Goal: Information Seeking & Learning: Check status

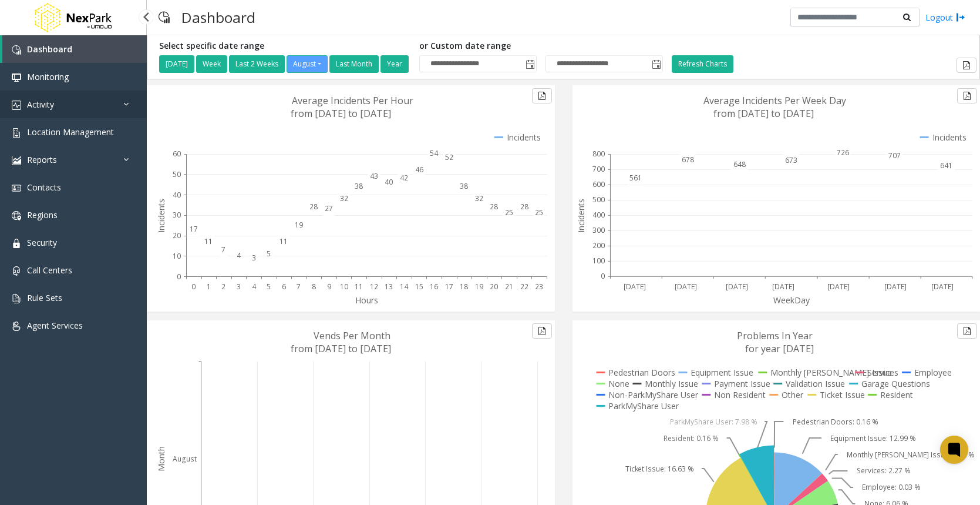
click at [101, 107] on link "Activity" at bounding box center [73, 104] width 147 height 28
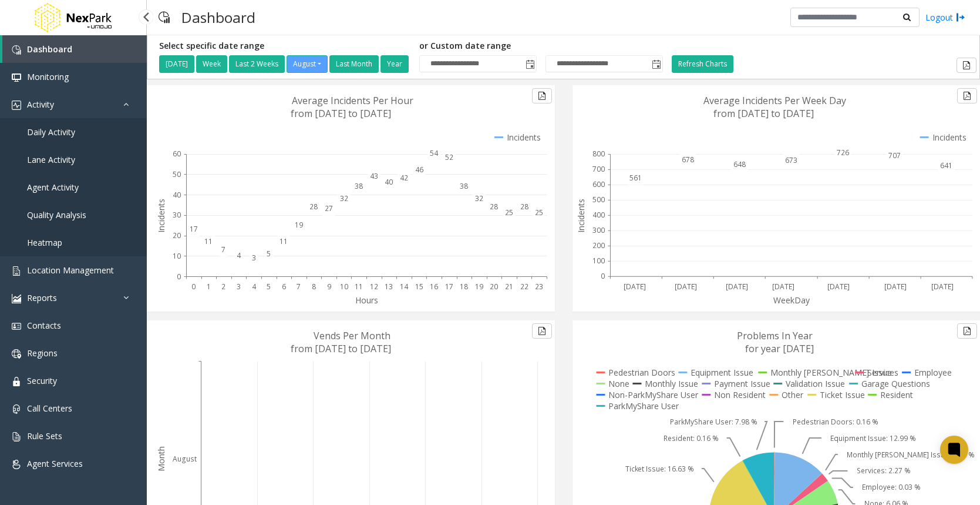
click at [64, 187] on span "Agent Activity" at bounding box center [53, 186] width 52 height 11
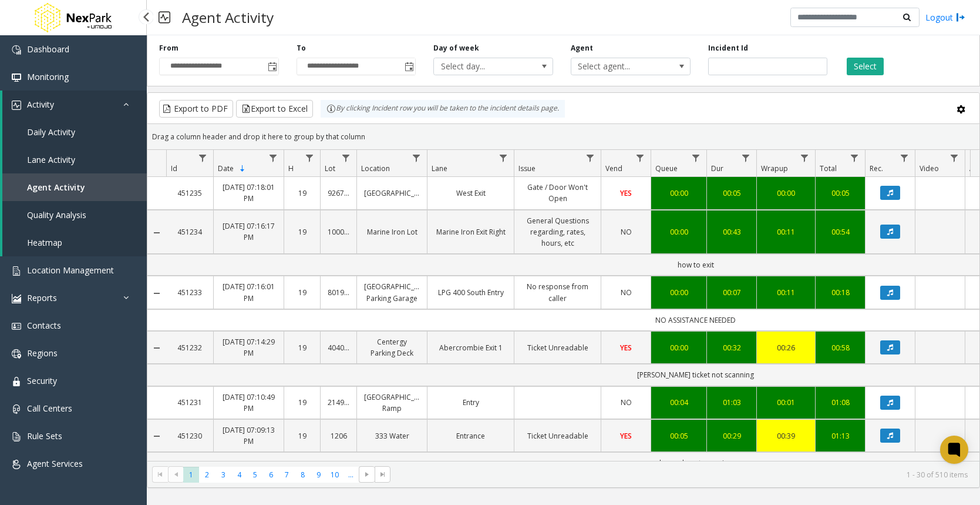
click at [73, 128] on span "Daily Activity" at bounding box center [51, 131] width 48 height 11
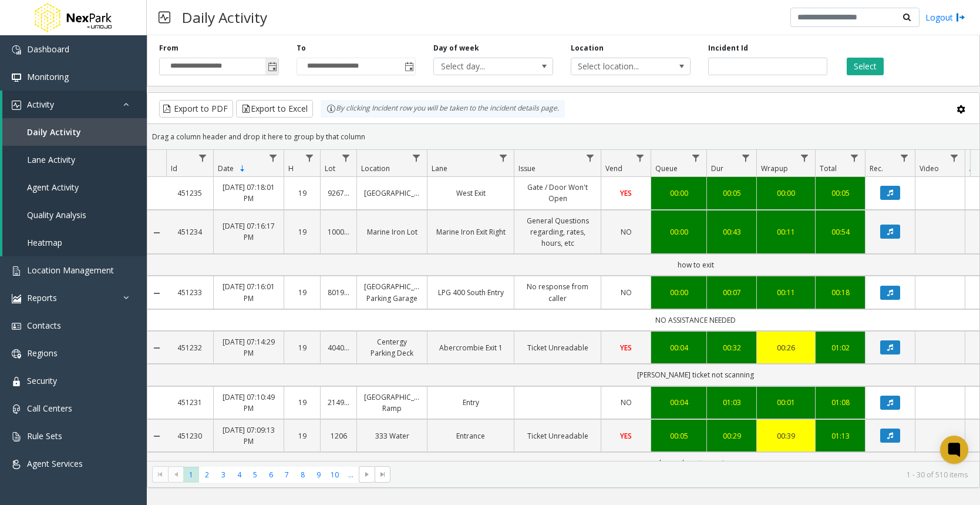
click at [271, 69] on span "Toggle popup" at bounding box center [272, 66] width 9 height 9
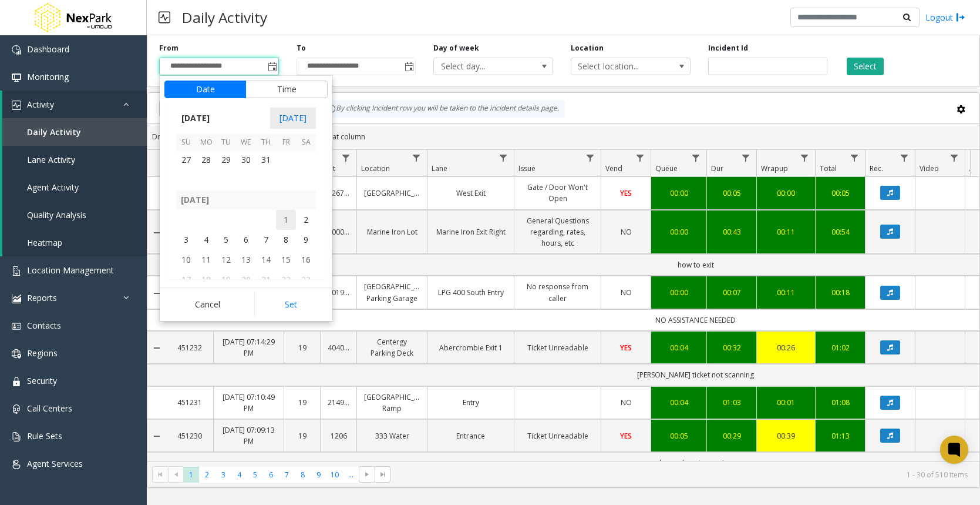
scroll to position [210666, 0]
click at [284, 203] on span "15" at bounding box center [286, 201] width 20 height 20
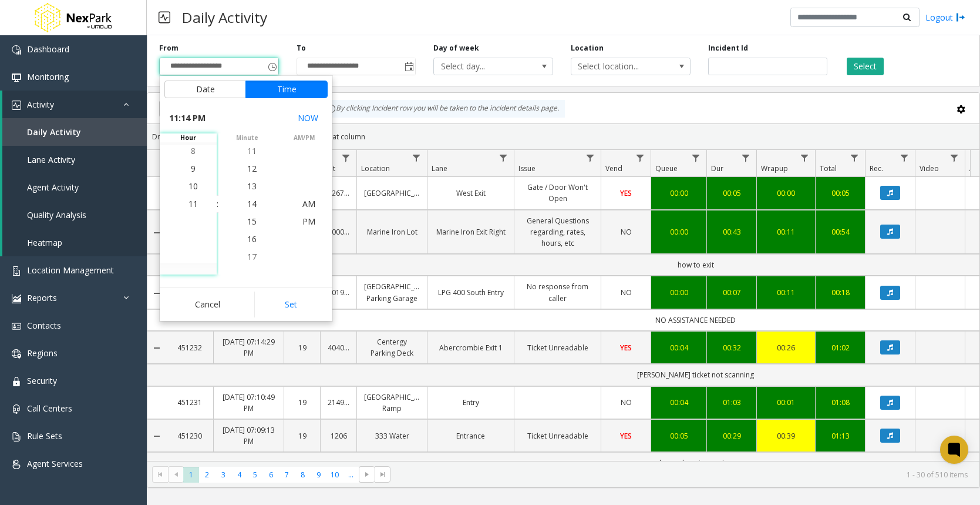
scroll to position [18, 0]
click at [191, 167] on span "9" at bounding box center [193, 168] width 5 height 11
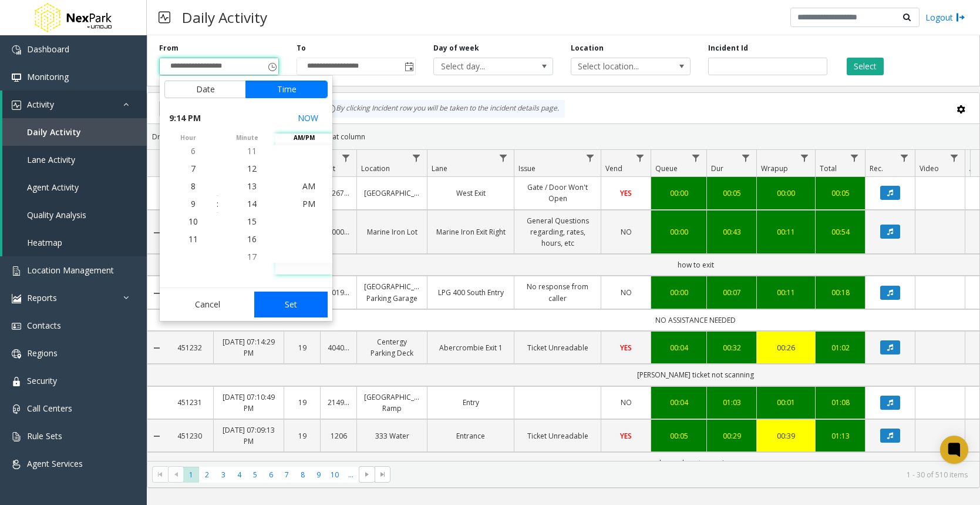
click at [308, 303] on button "Set" at bounding box center [291, 304] width 74 height 26
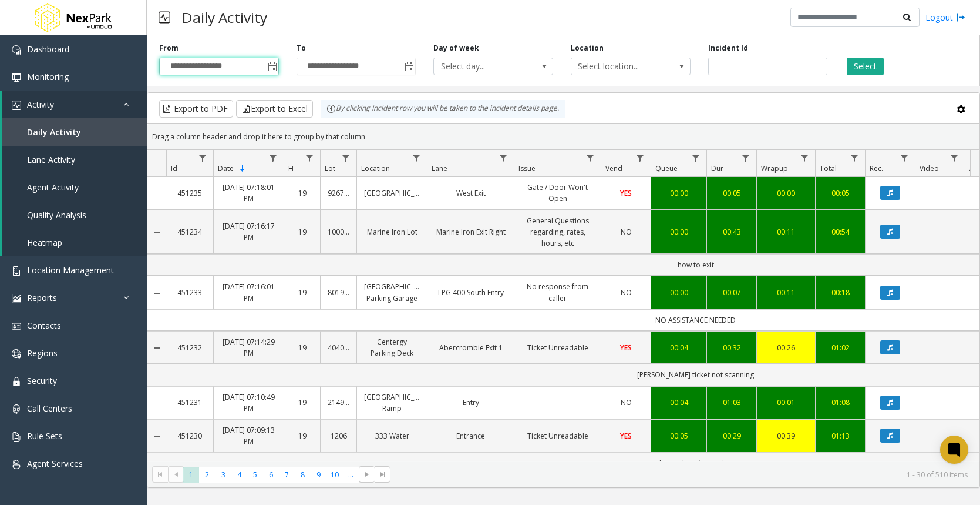
type input "**********"
click at [406, 69] on span "Toggle popup" at bounding box center [409, 66] width 9 height 9
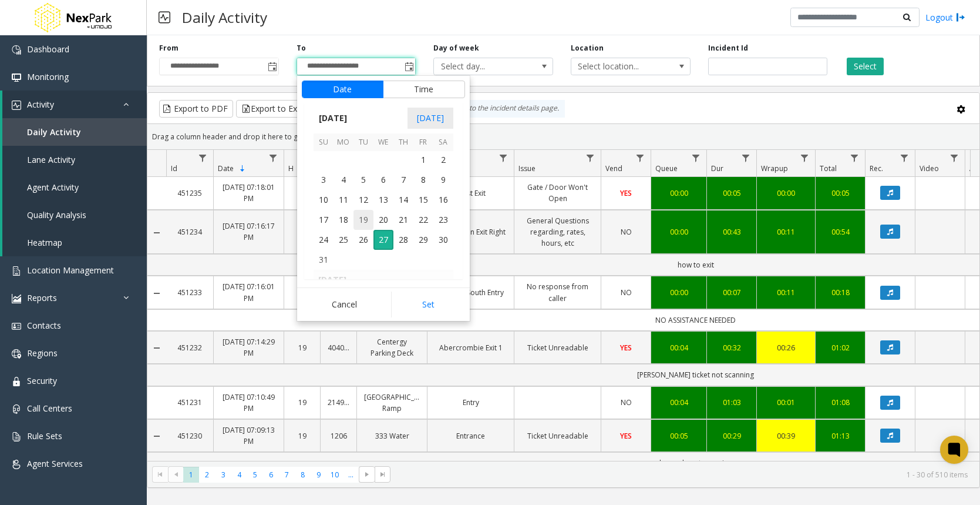
scroll to position [210666, 0]
click at [419, 193] on span "15" at bounding box center [424, 201] width 20 height 20
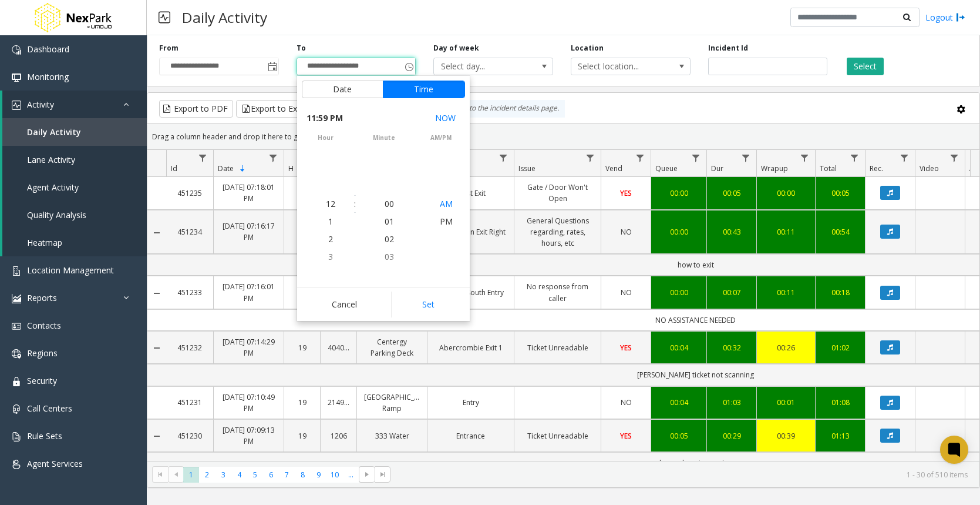
scroll to position [18, 0]
click at [360, 88] on button "Date" at bounding box center [343, 89] width 82 height 18
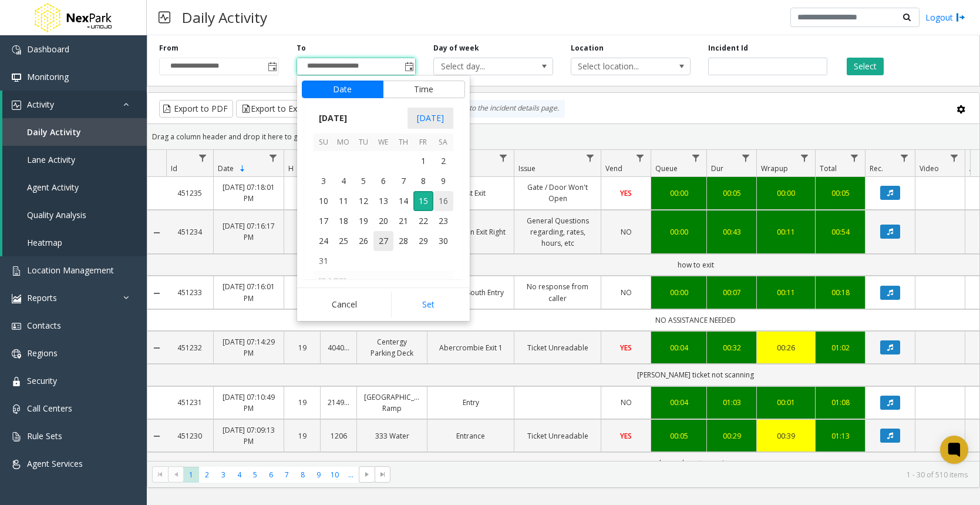
click at [439, 204] on span "16" at bounding box center [443, 201] width 20 height 20
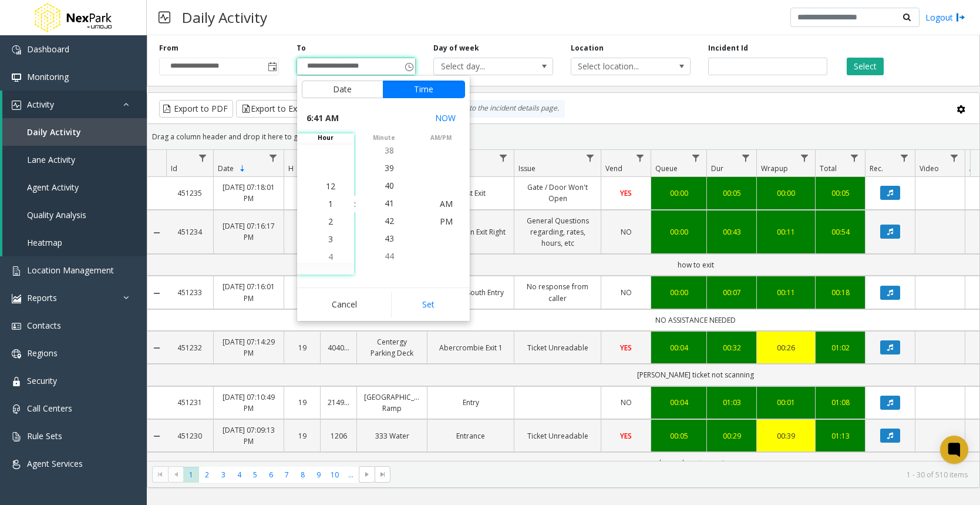
scroll to position [0, 0]
click at [330, 219] on li "5" at bounding box center [330, 222] width 41 height 18
click at [332, 203] on li "5" at bounding box center [330, 204] width 41 height 18
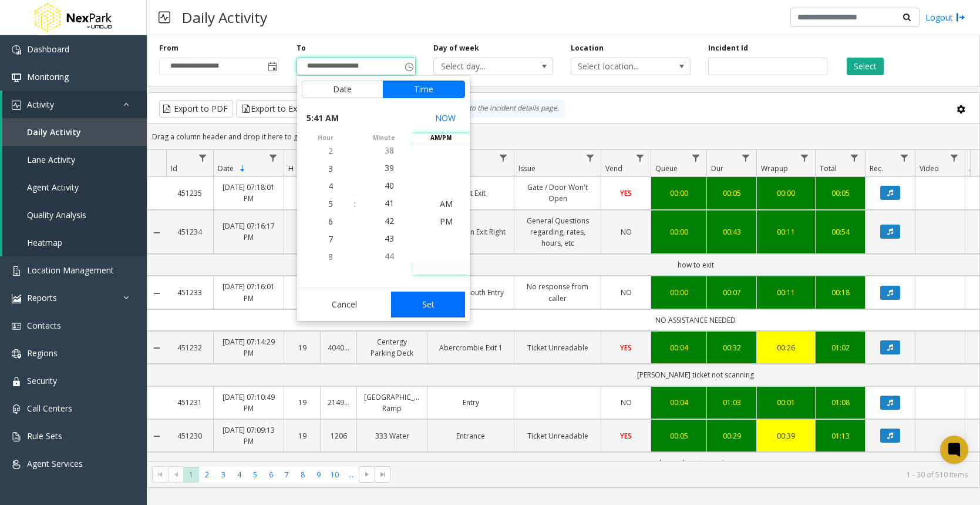
click at [443, 304] on button "Set" at bounding box center [428, 304] width 74 height 26
type input "**********"
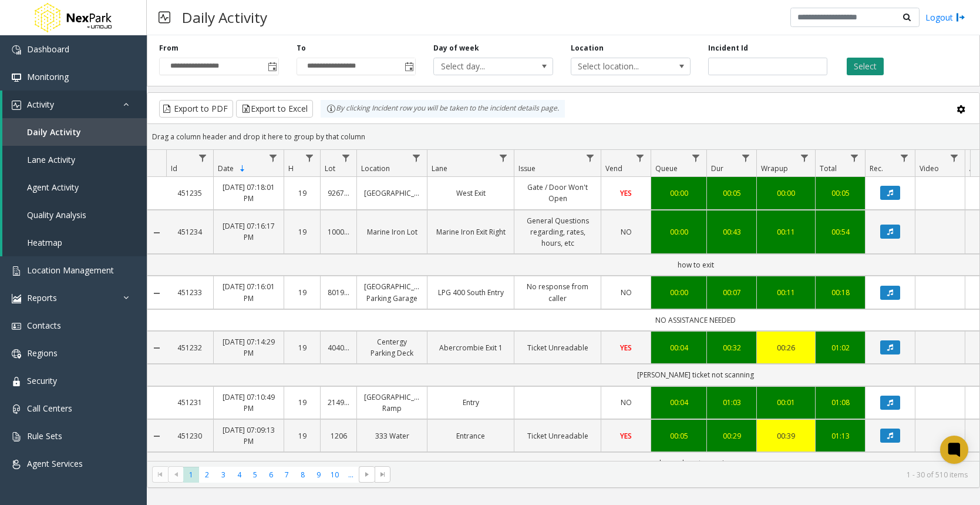
click at [865, 65] on button "Select" at bounding box center [865, 67] width 37 height 18
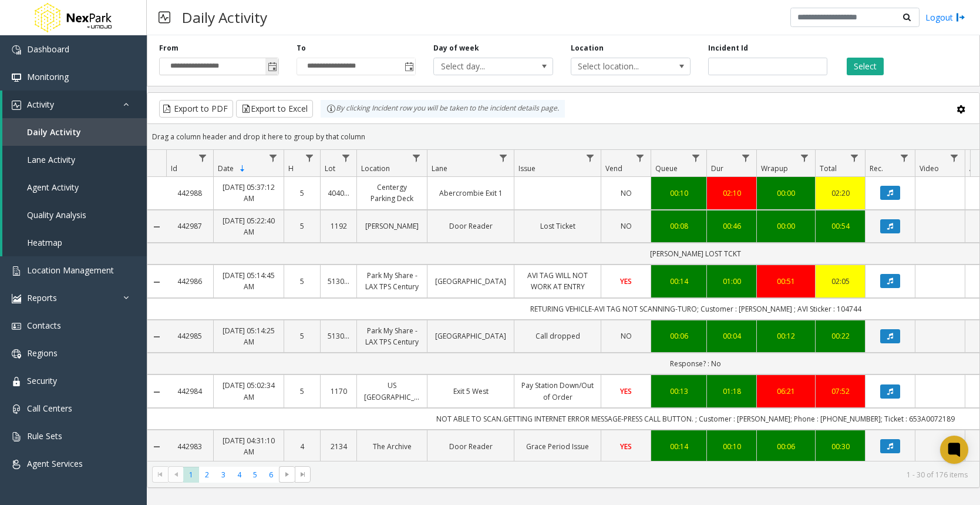
click at [271, 65] on span "Toggle popup" at bounding box center [272, 66] width 9 height 9
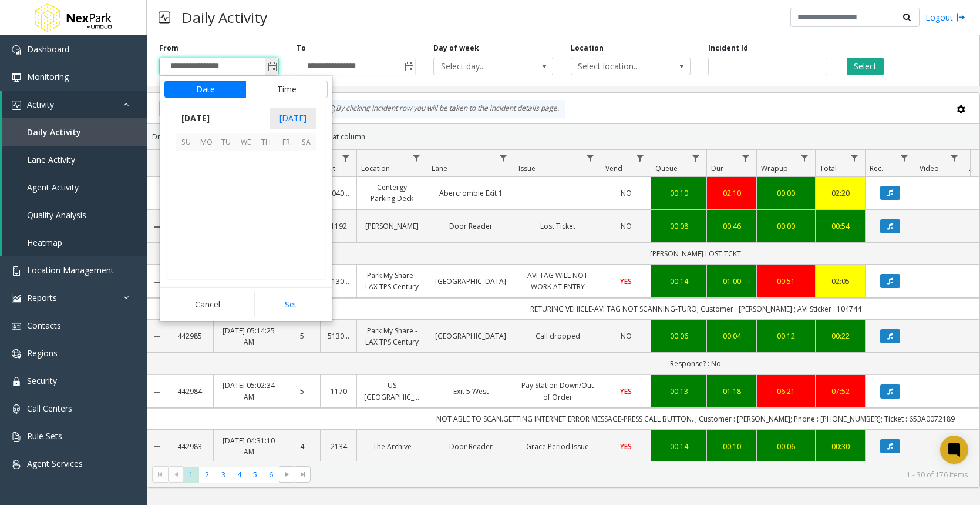
scroll to position [18, 0]
click at [265, 206] on span "14" at bounding box center [266, 201] width 20 height 20
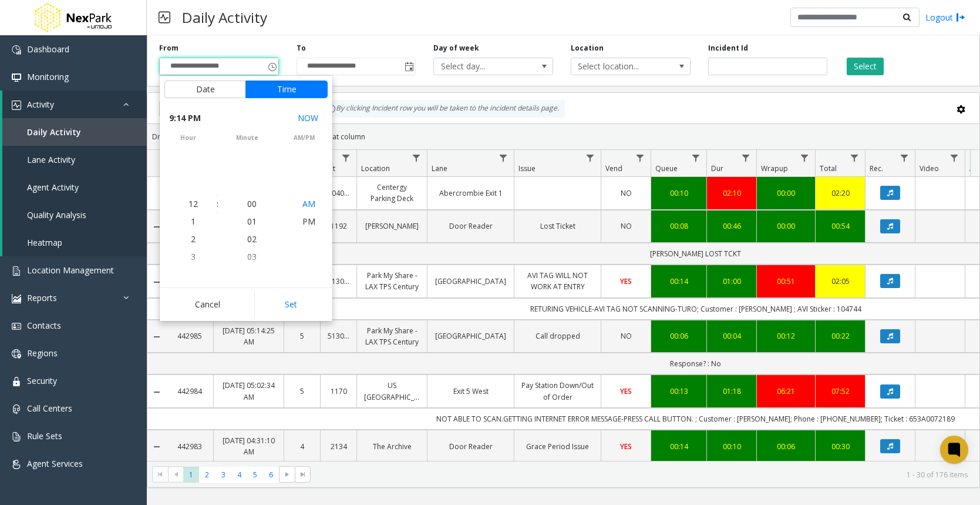
scroll to position [0, 0]
click at [307, 306] on button "Set" at bounding box center [291, 304] width 74 height 26
type input "**********"
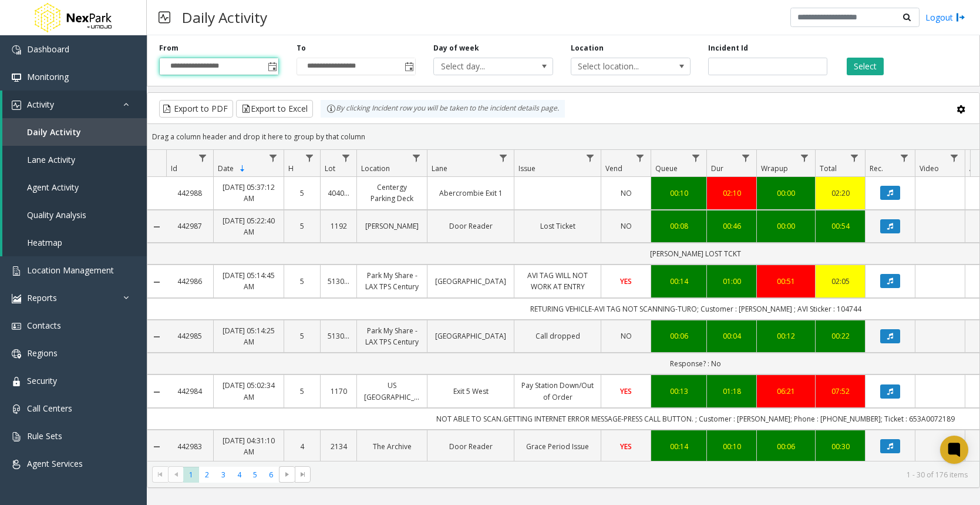
drag, startPoint x: 409, startPoint y: 67, endPoint x: 423, endPoint y: 67, distance: 14.1
click at [423, 67] on div "**********" at bounding box center [356, 59] width 137 height 32
click at [407, 65] on span "Toggle popup" at bounding box center [409, 66] width 9 height 9
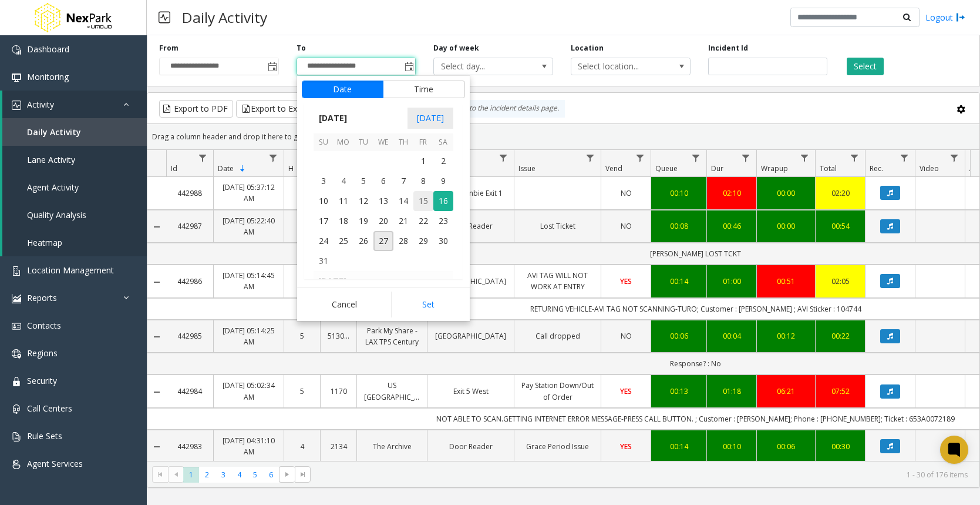
click at [422, 206] on span "15" at bounding box center [424, 201] width 20 height 20
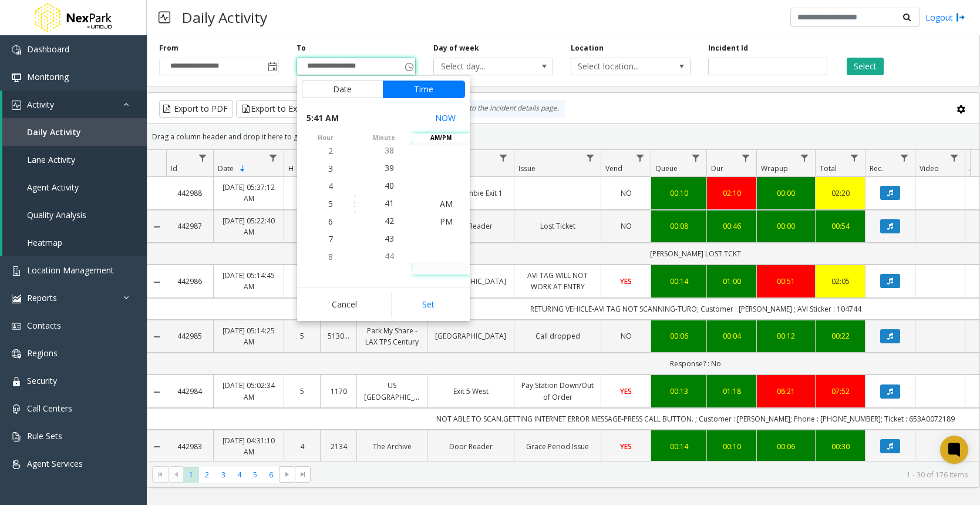
click at [426, 300] on button "Set" at bounding box center [428, 304] width 74 height 26
type input "**********"
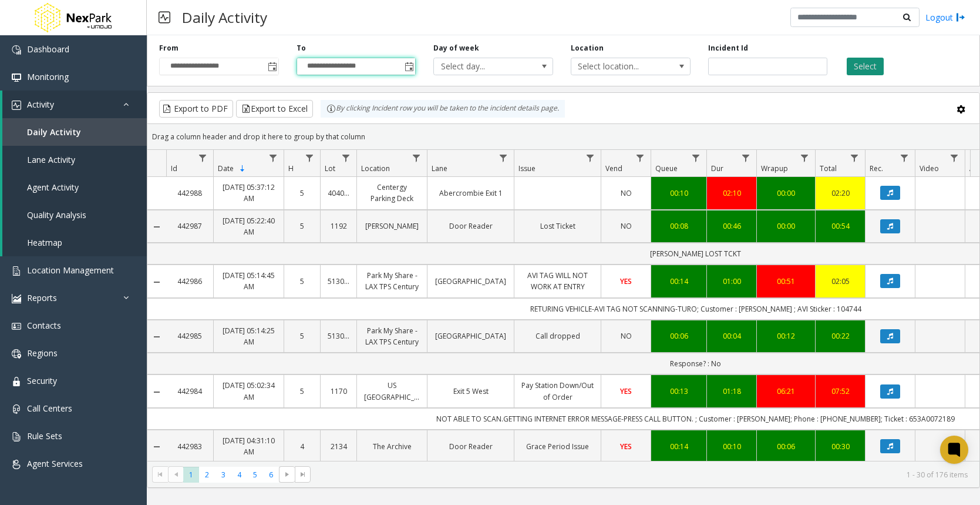
click at [863, 68] on button "Select" at bounding box center [865, 67] width 37 height 18
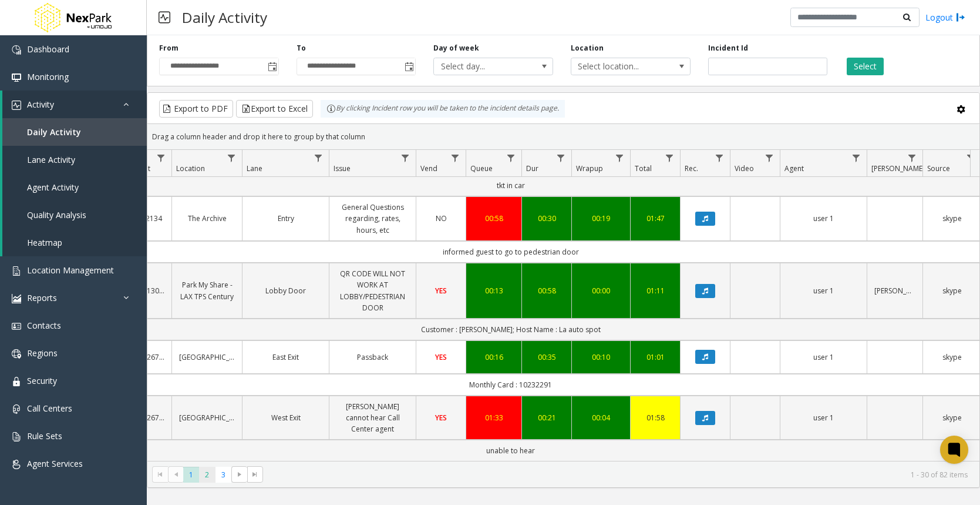
click at [204, 475] on span "2" at bounding box center [207, 474] width 16 height 16
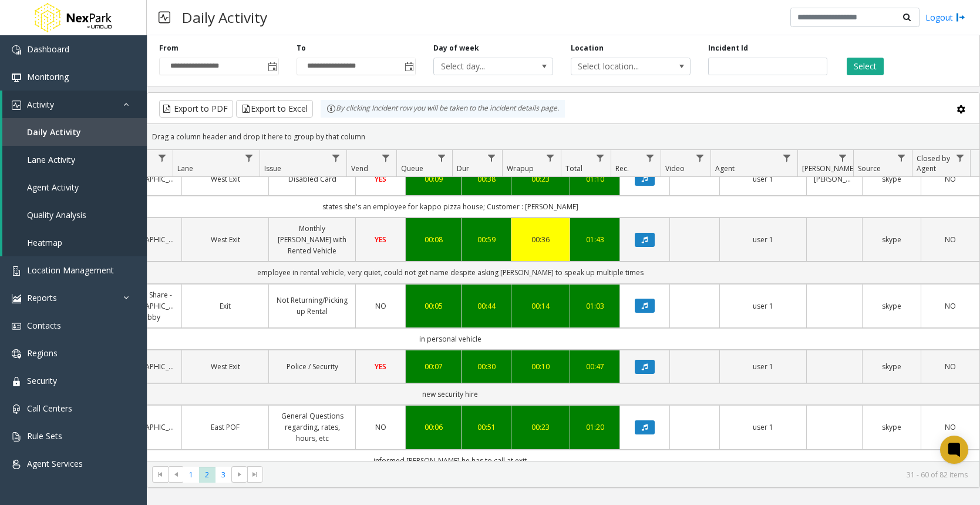
scroll to position [0, 254]
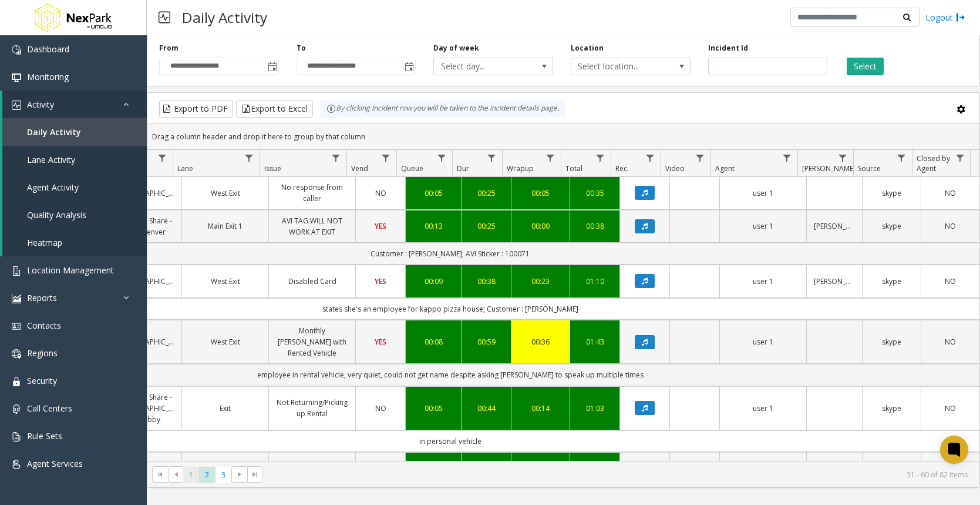
click at [193, 471] on span "1" at bounding box center [191, 474] width 16 height 16
